Goal: Complete application form: Complete application form

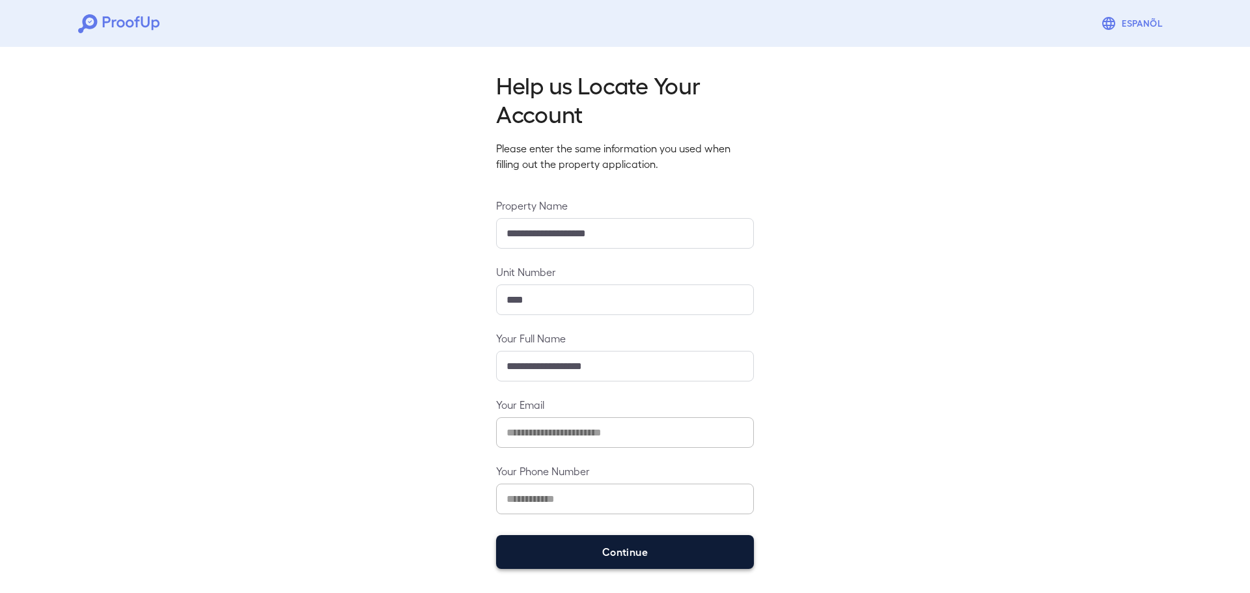
click at [607, 559] on button "Continue" at bounding box center [625, 552] width 258 height 34
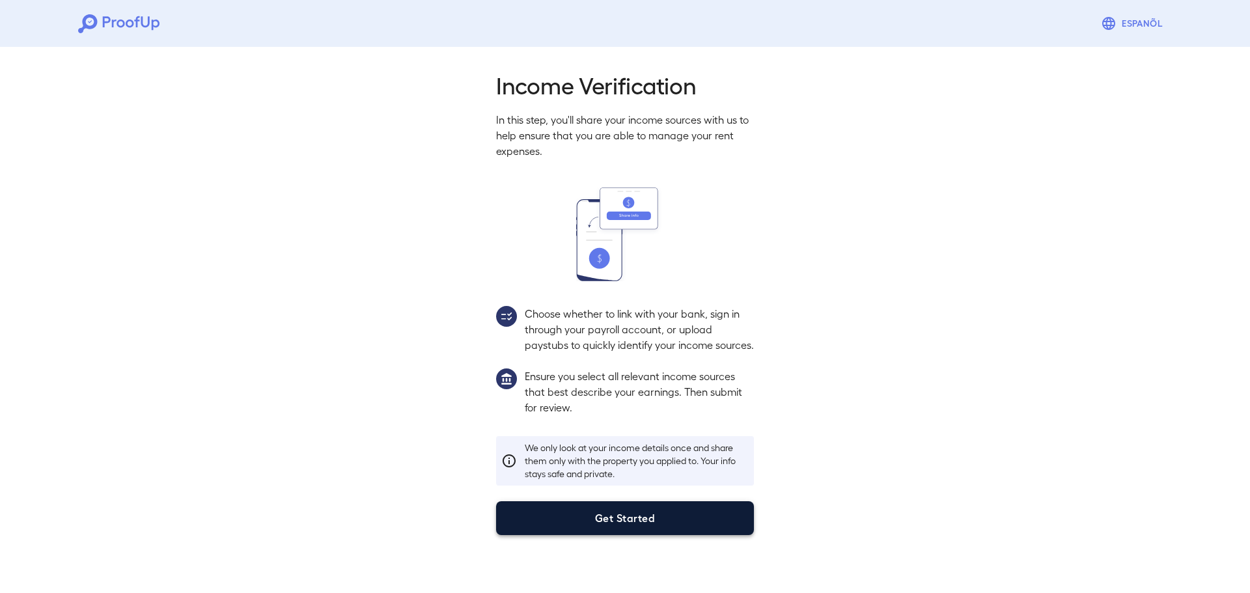
click at [620, 535] on button "Get Started" at bounding box center [625, 518] width 258 height 34
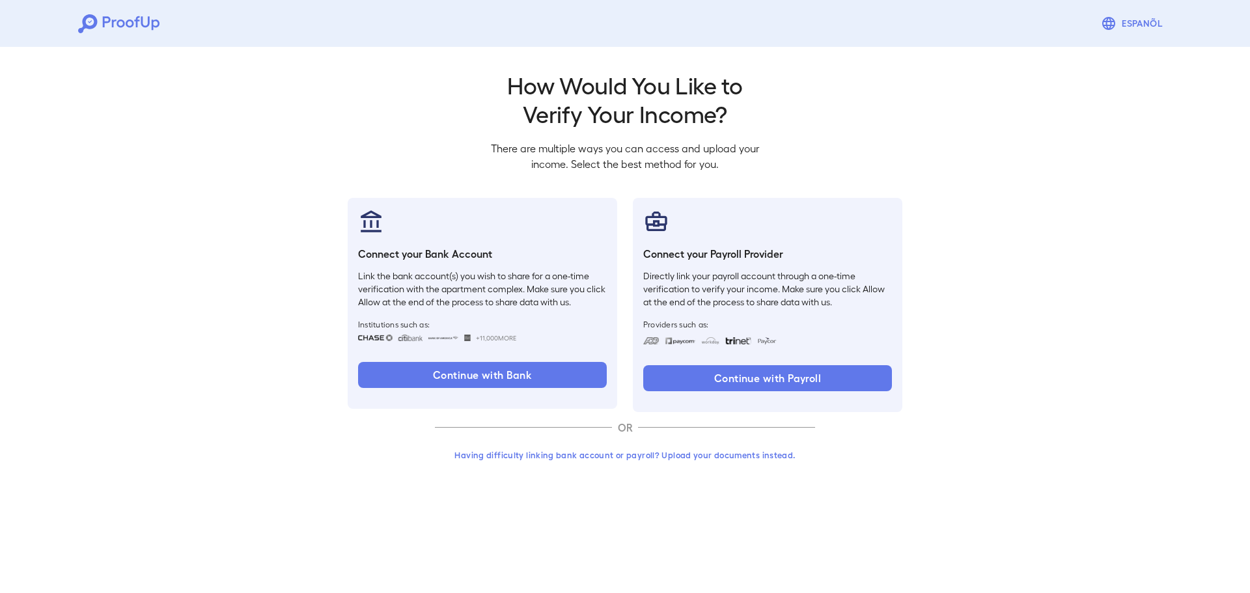
click at [604, 457] on button "Having difficulty linking bank account or payroll? Upload your documents instea…" at bounding box center [625, 454] width 380 height 23
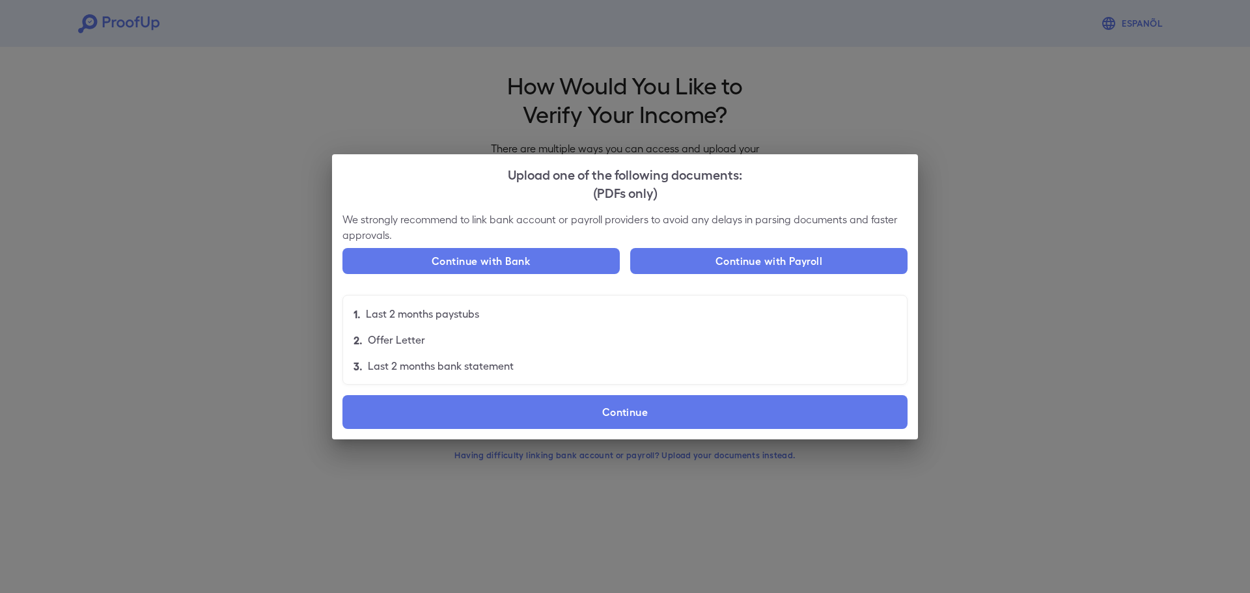
click at [599, 327] on li "2. Offer Letter" at bounding box center [625, 340] width 564 height 26
drag, startPoint x: 551, startPoint y: 377, endPoint x: 513, endPoint y: 335, distance: 57.1
click at [507, 335] on ul "1. Last 2 months paystubs 2. Offer Letter 3. Last 2 months bank statement" at bounding box center [624, 340] width 565 height 90
click at [516, 335] on li "2. Offer Letter" at bounding box center [625, 340] width 564 height 26
drag, startPoint x: 548, startPoint y: 359, endPoint x: 496, endPoint y: 333, distance: 58.2
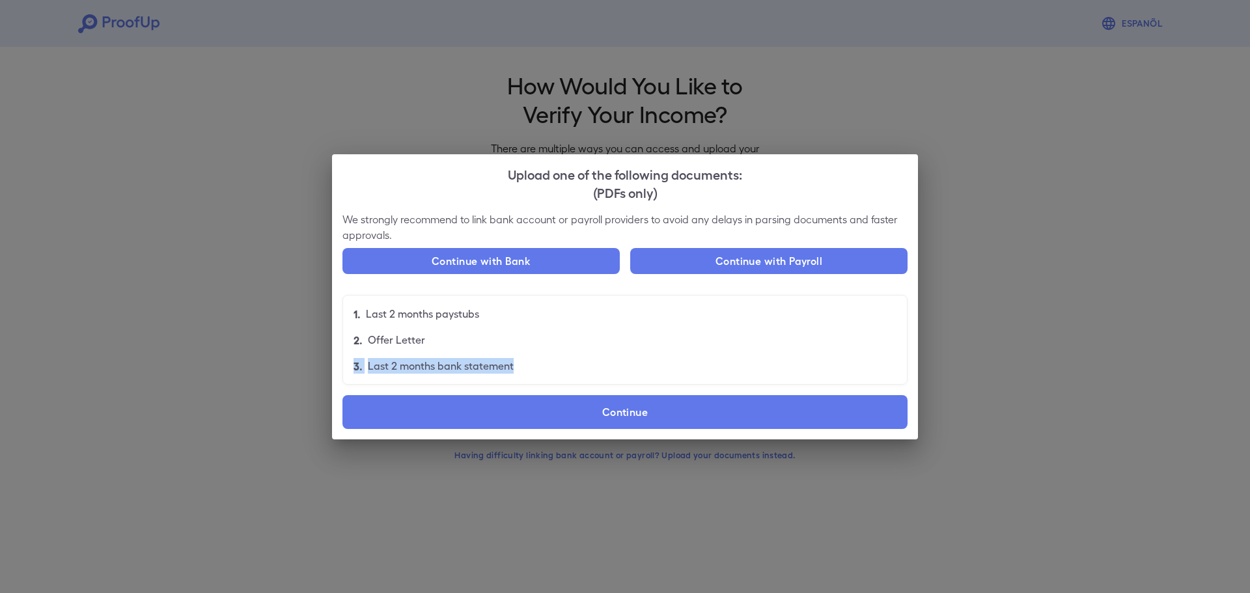
click at [487, 333] on ul "1. Last 2 months paystubs 2. Offer Letter 3. Last 2 months bank statement" at bounding box center [624, 340] width 565 height 90
click at [497, 333] on li "2. Offer Letter" at bounding box center [625, 340] width 564 height 26
drag, startPoint x: 498, startPoint y: 361, endPoint x: 449, endPoint y: 340, distance: 53.7
click at [439, 340] on ul "1. Last 2 months paystubs 2. Offer Letter 3. Last 2 months bank statement" at bounding box center [624, 340] width 565 height 90
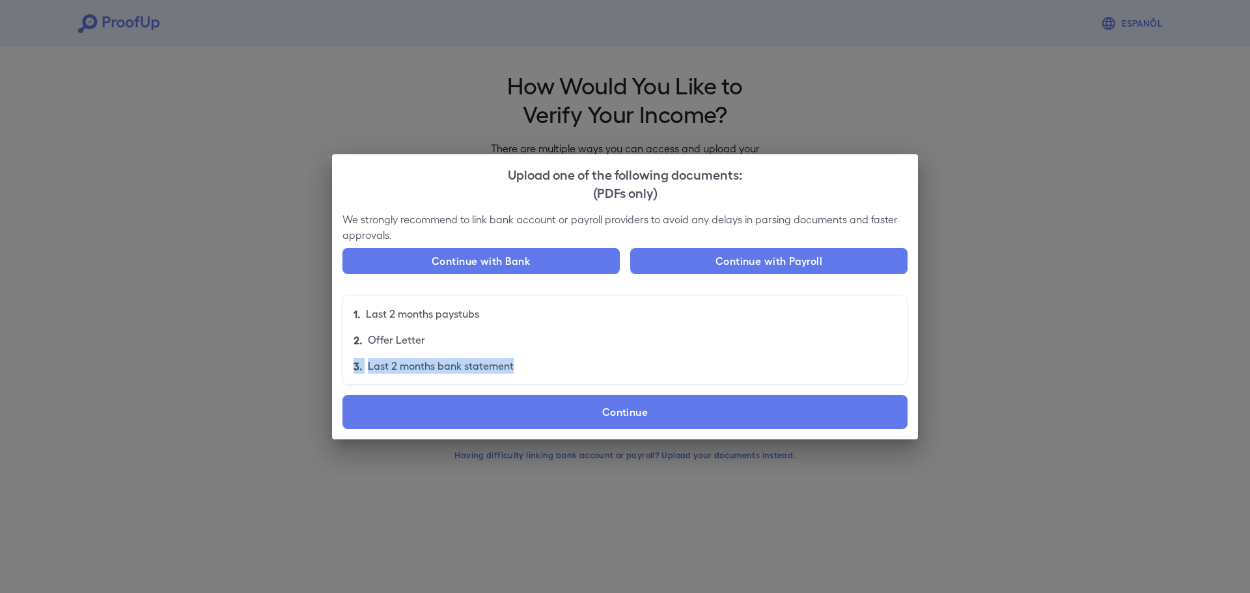
drag, startPoint x: 458, startPoint y: 339, endPoint x: 535, endPoint y: 361, distance: 80.7
click at [458, 339] on li "2. Offer Letter" at bounding box center [625, 340] width 564 height 26
click at [619, 355] on li "3. Last 2 months bank statement" at bounding box center [625, 366] width 564 height 26
click at [621, 374] on li "3. Last 2 months bank statement" at bounding box center [625, 366] width 564 height 26
drag, startPoint x: 598, startPoint y: 379, endPoint x: 519, endPoint y: 342, distance: 87.1
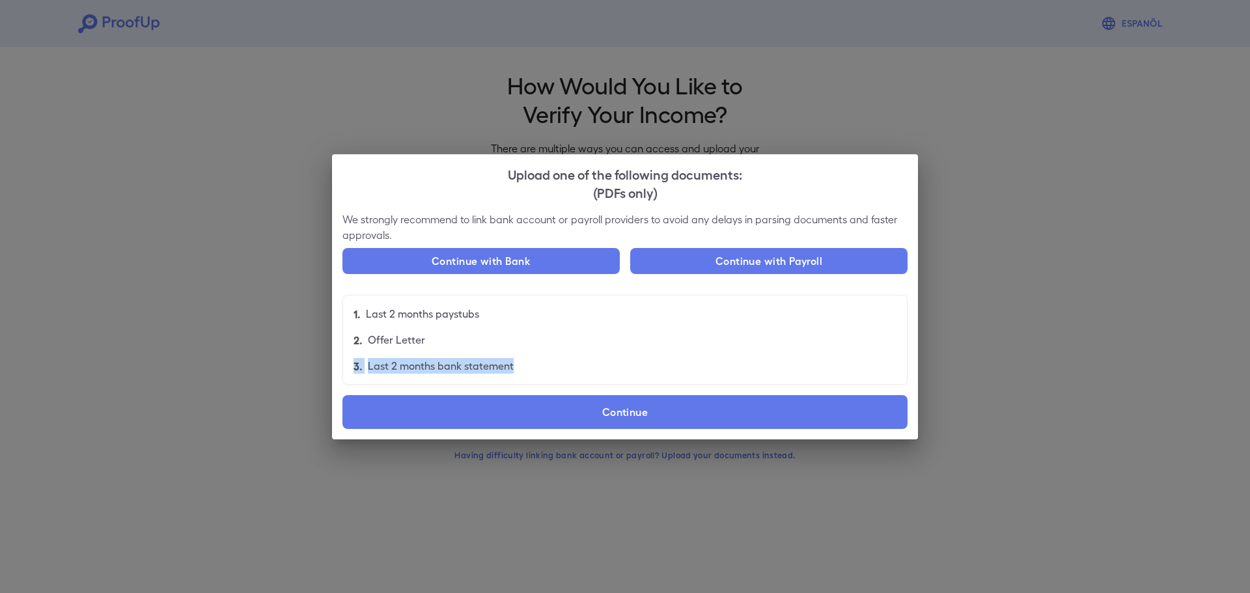
click at [495, 342] on ul "1. Last 2 months paystubs 2. Offer Letter 3. Last 2 months bank statement" at bounding box center [624, 340] width 565 height 90
click at [521, 342] on li "2. Offer Letter" at bounding box center [625, 340] width 564 height 26
click at [616, 359] on li "3. Last 2 months bank statement" at bounding box center [625, 366] width 564 height 26
drag, startPoint x: 562, startPoint y: 376, endPoint x: 521, endPoint y: 363, distance: 42.2
click at [521, 363] on li "3. Last 2 months bank statement" at bounding box center [625, 366] width 564 height 26
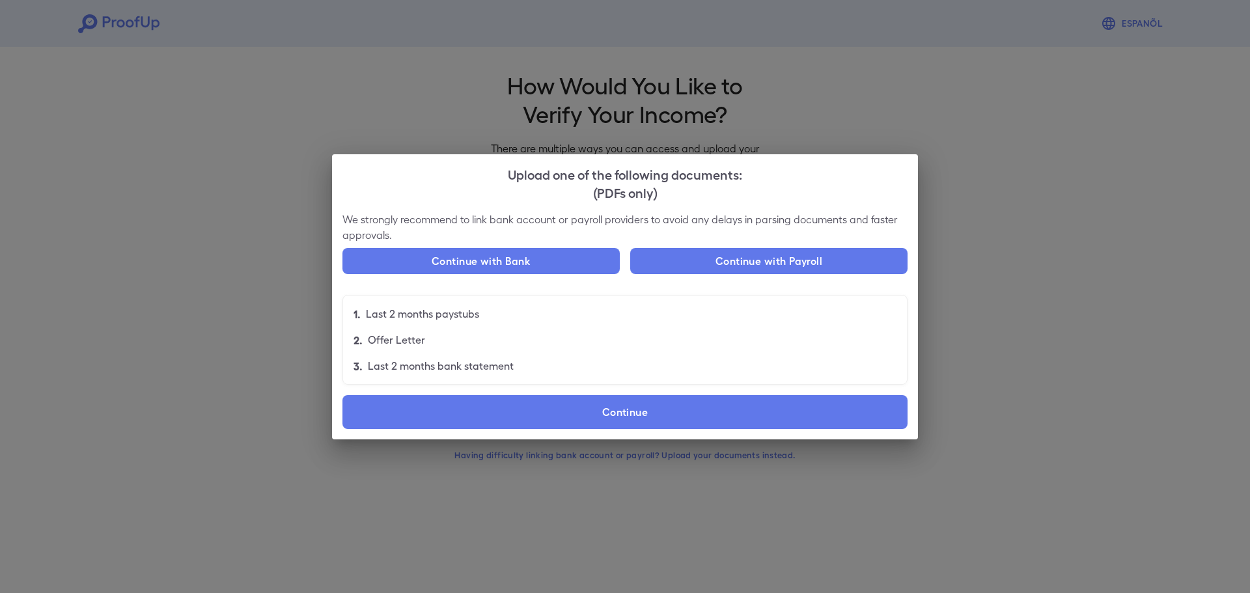
click at [622, 362] on li "3. Last 2 months bank statement" at bounding box center [625, 366] width 564 height 26
drag, startPoint x: 609, startPoint y: 363, endPoint x: 518, endPoint y: 358, distance: 91.9
click at [518, 358] on li "3. Last 2 months bank statement" at bounding box center [625, 366] width 564 height 26
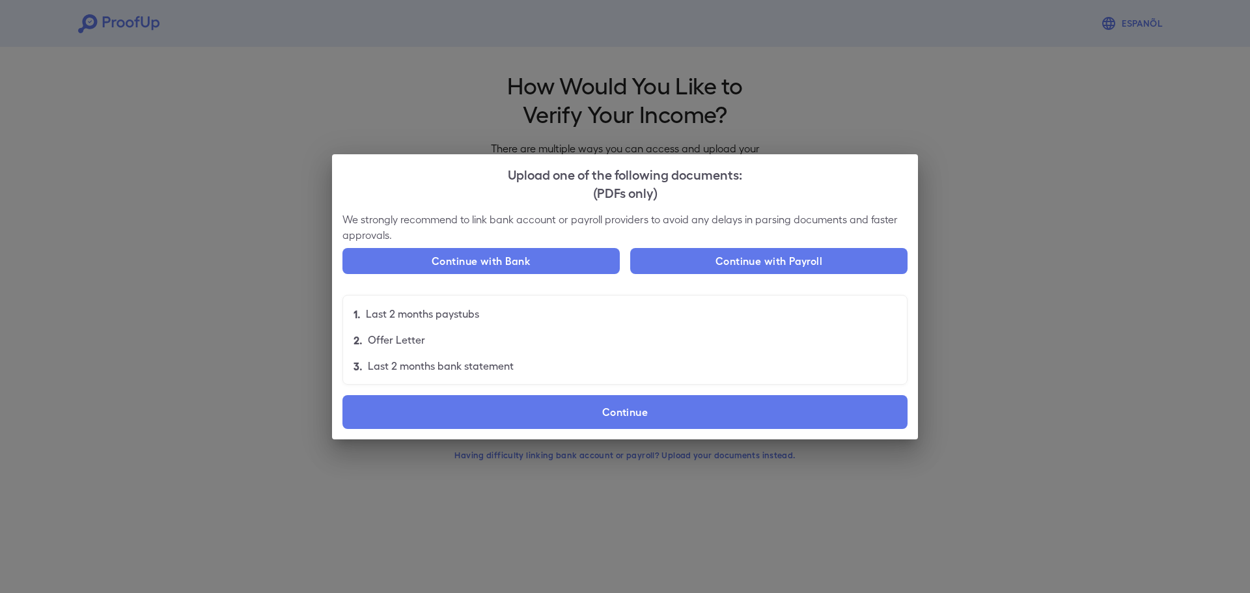
click at [518, 358] on li "3. Last 2 months bank statement" at bounding box center [625, 366] width 564 height 26
drag, startPoint x: 555, startPoint y: 366, endPoint x: 533, endPoint y: 336, distance: 37.4
click at [530, 336] on ul "1. Last 2 months paystubs 2. Offer Letter 3. Last 2 months bank statement" at bounding box center [624, 340] width 565 height 90
click at [533, 336] on li "2. Offer Letter" at bounding box center [625, 340] width 564 height 26
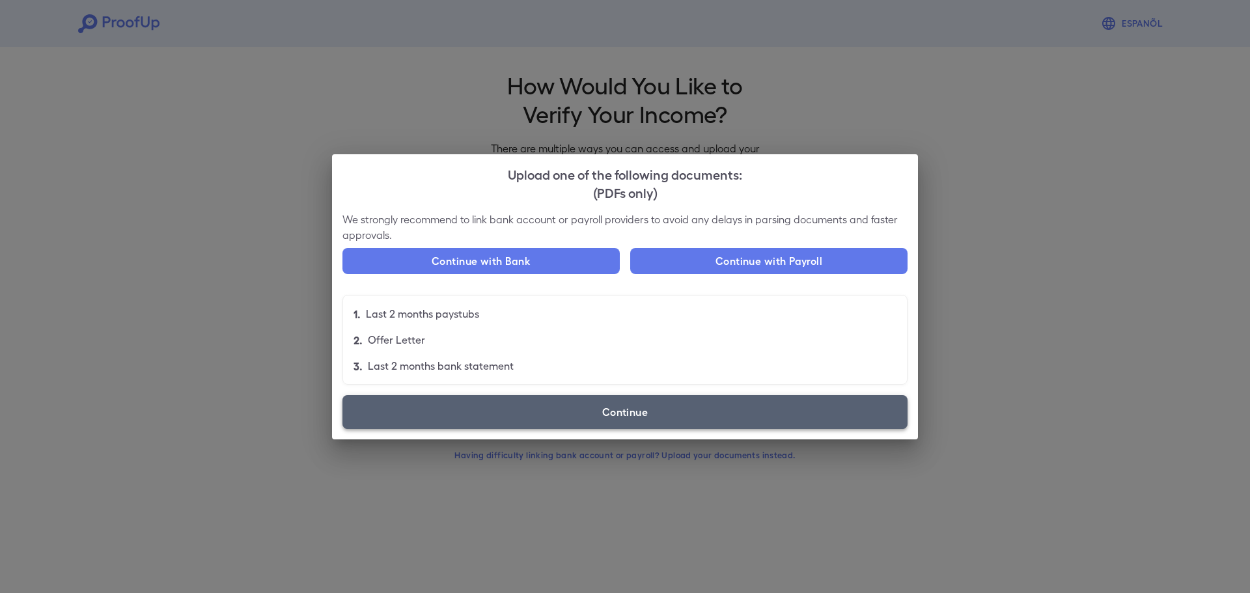
click at [625, 409] on label "Continue" at bounding box center [624, 412] width 565 height 34
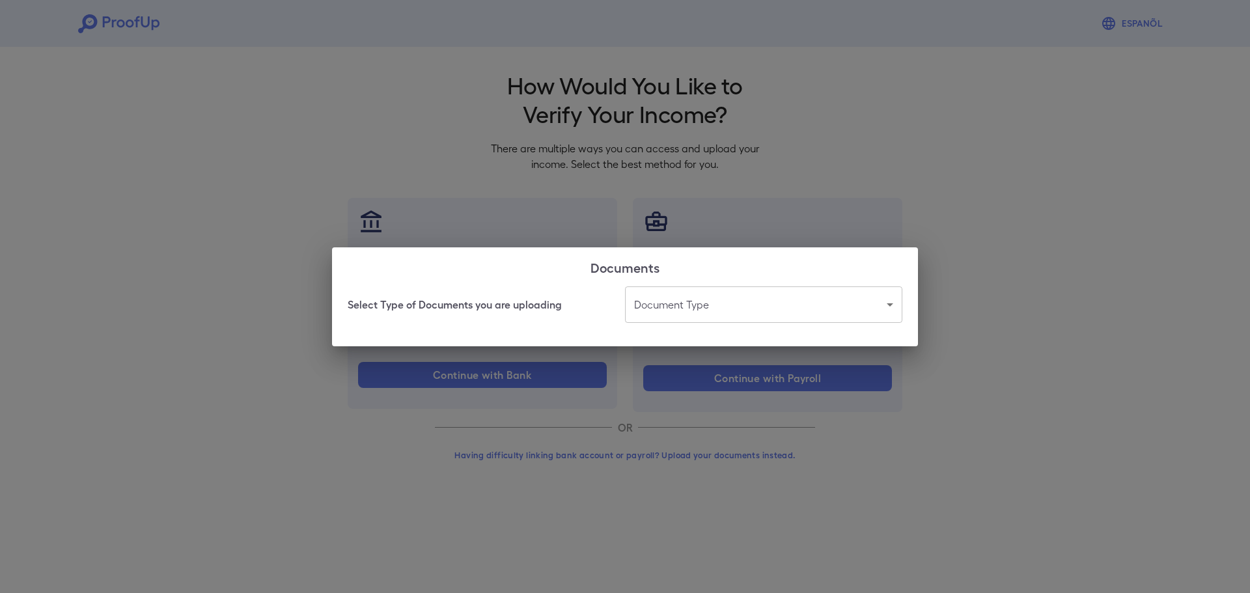
click at [678, 296] on body "Espanõl Go back How Would You Like to Verify Your Income? There are multiple wa…" at bounding box center [625, 248] width 1250 height 497
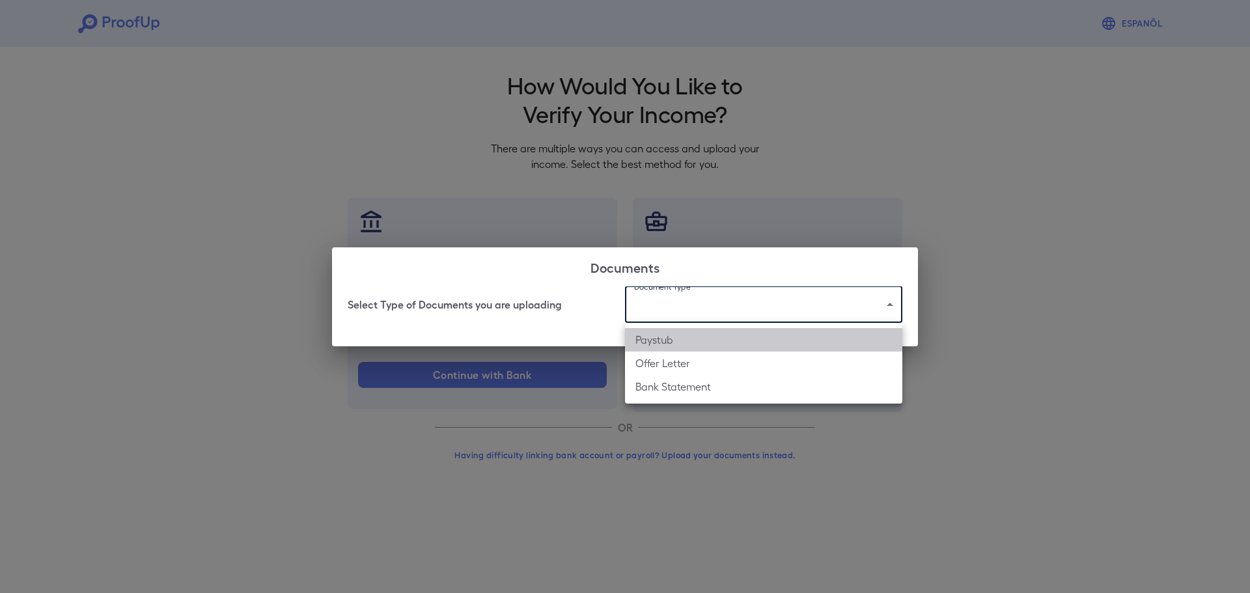
click at [682, 331] on li "Paystub" at bounding box center [763, 339] width 277 height 23
type input "*******"
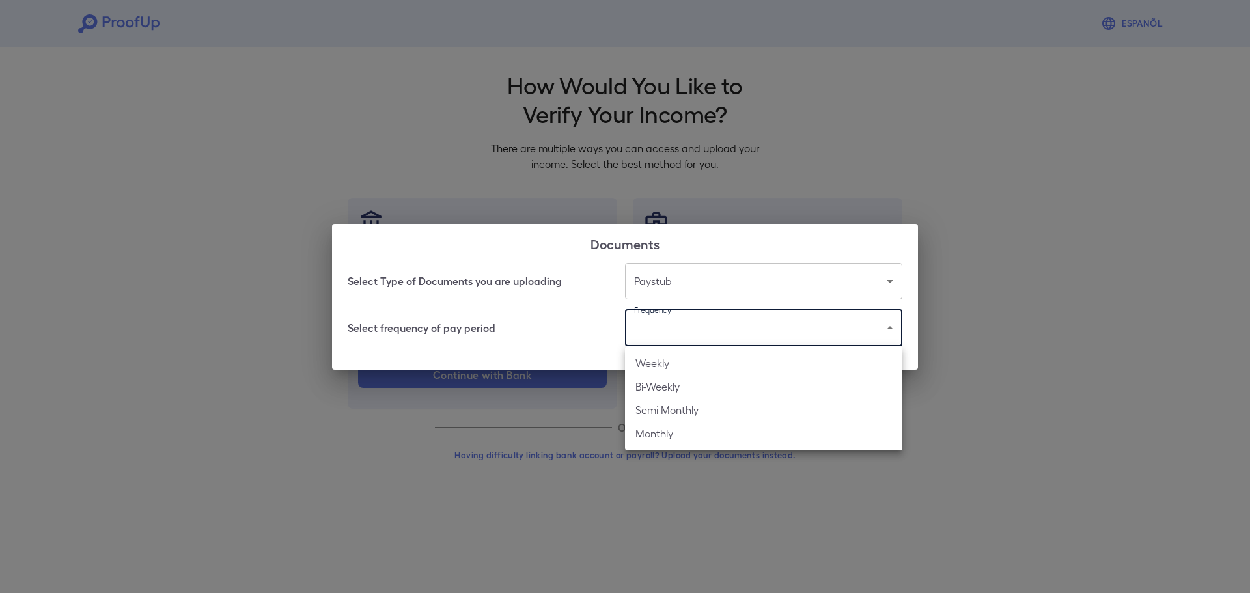
click at [680, 339] on body "Espanõl Go back How Would You Like to Verify Your Income? There are multiple wa…" at bounding box center [625, 248] width 1250 height 497
click at [687, 380] on li "Bi-Weekly" at bounding box center [763, 386] width 277 height 23
type input "*********"
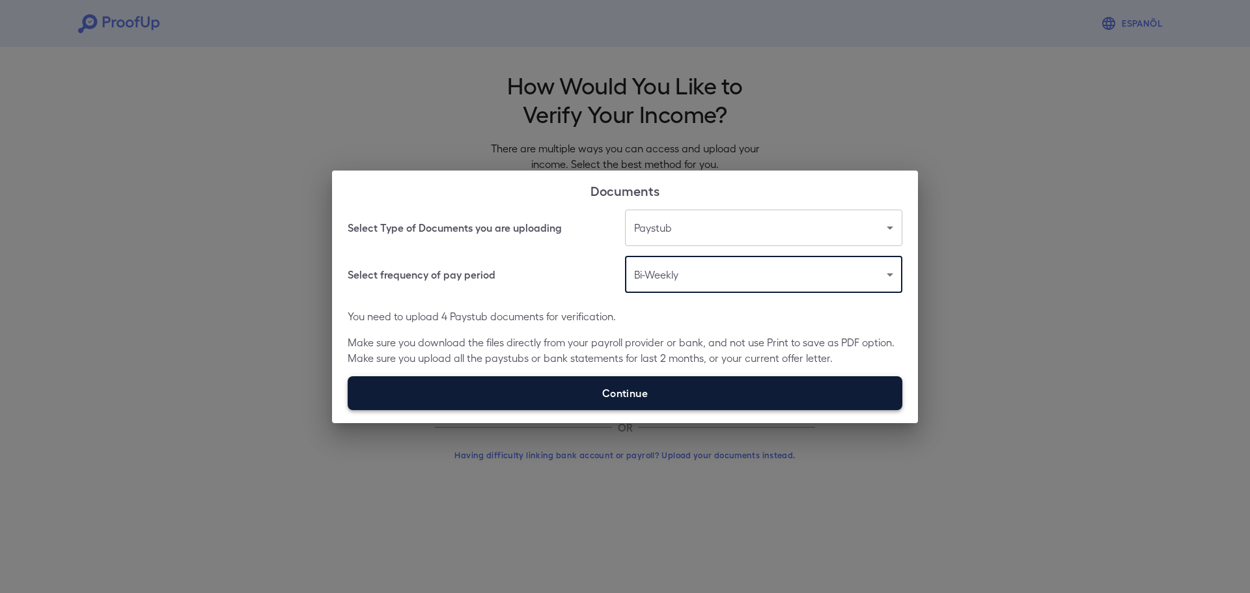
click at [618, 391] on label "Continue" at bounding box center [625, 393] width 555 height 34
click at [348, 409] on input "Continue" at bounding box center [348, 409] width 1 height 1
type input "**********"
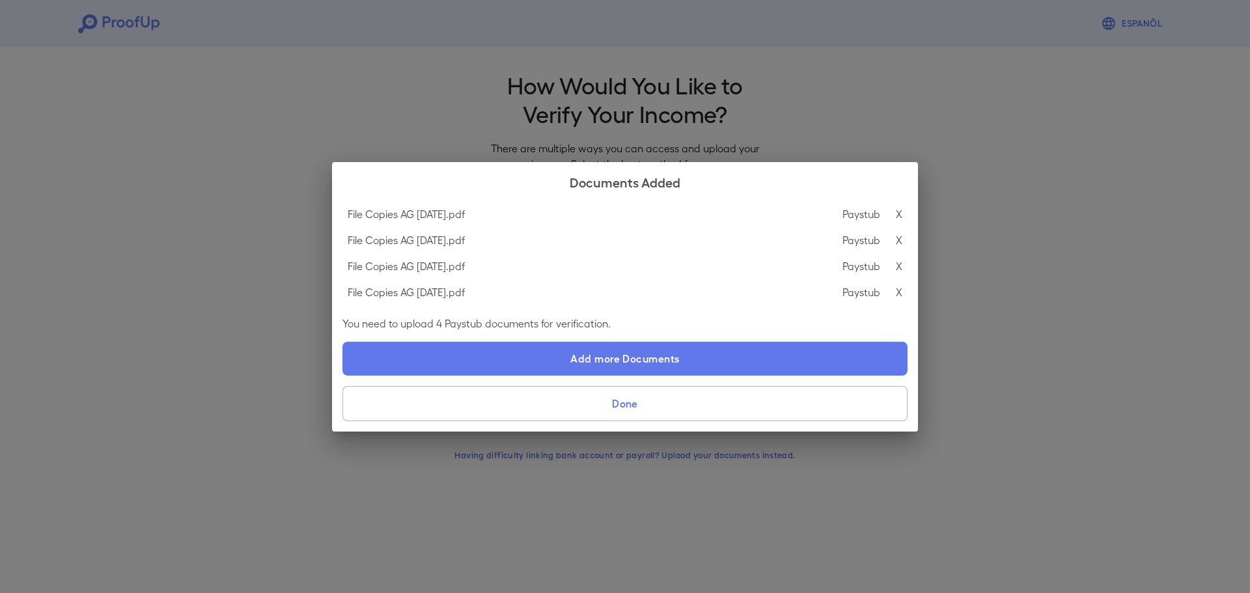
click at [624, 404] on button "Done" at bounding box center [624, 403] width 565 height 35
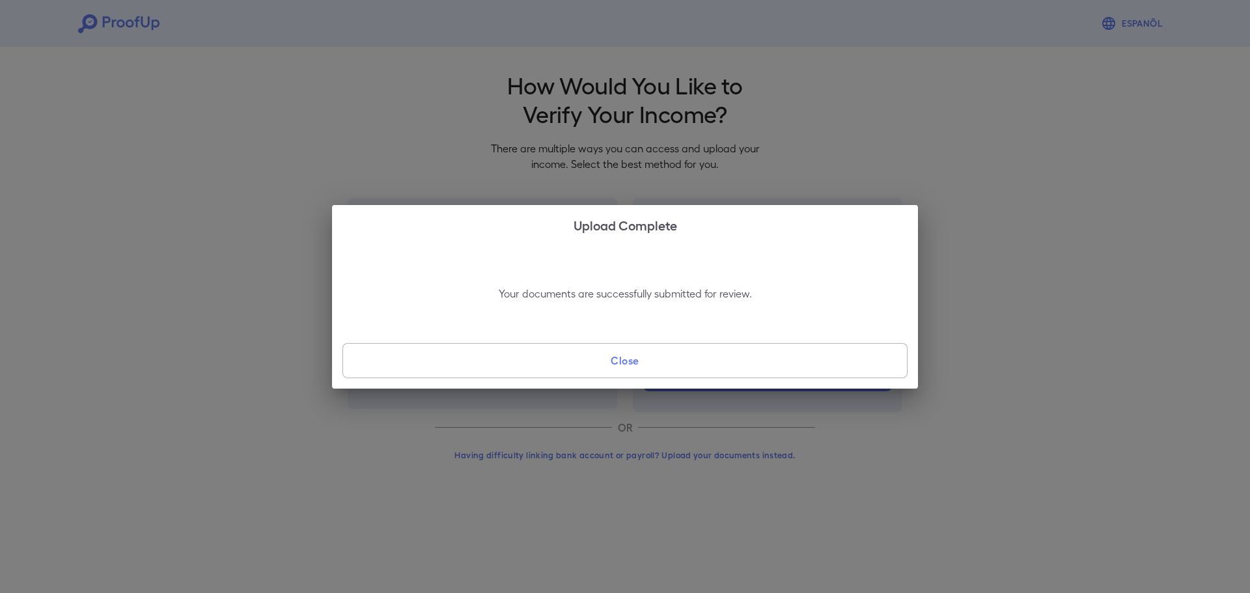
click at [619, 363] on button "Close" at bounding box center [624, 360] width 565 height 35
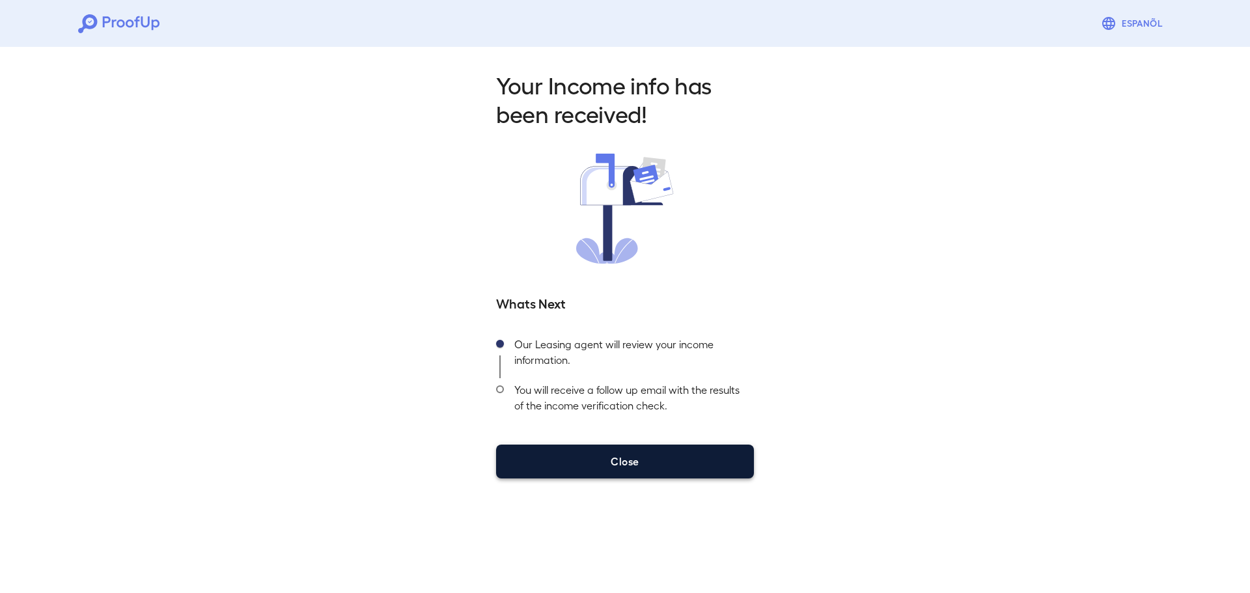
click at [624, 462] on button "Close" at bounding box center [625, 462] width 258 height 34
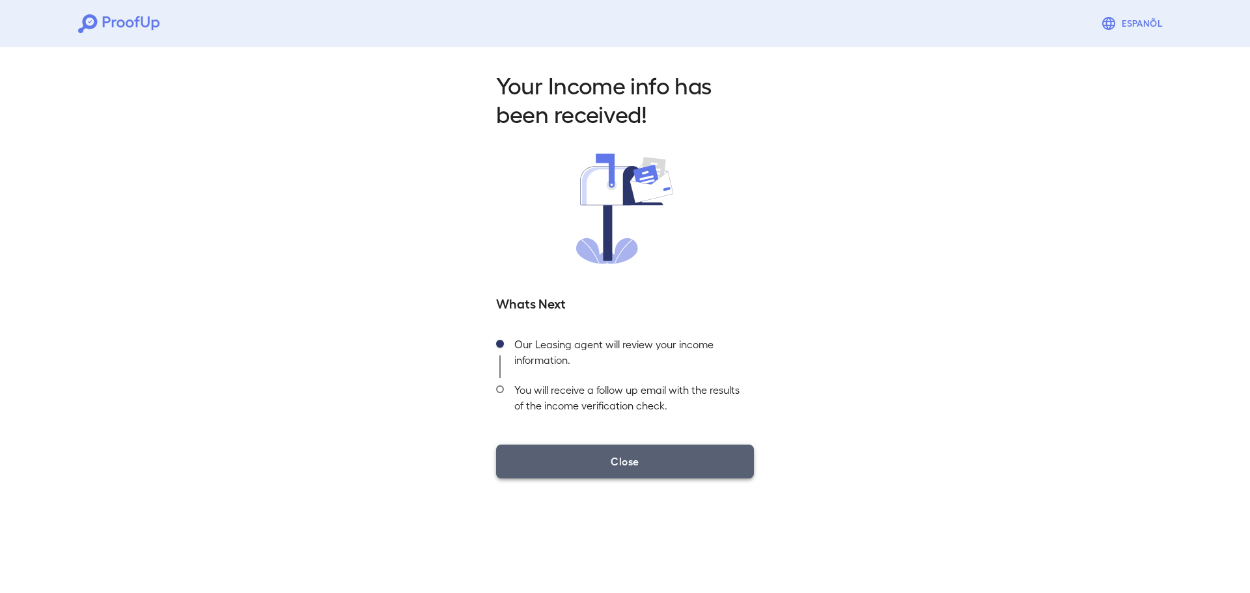
click at [631, 460] on button "Close" at bounding box center [625, 462] width 258 height 34
